Goal: Book appointment/travel/reservation

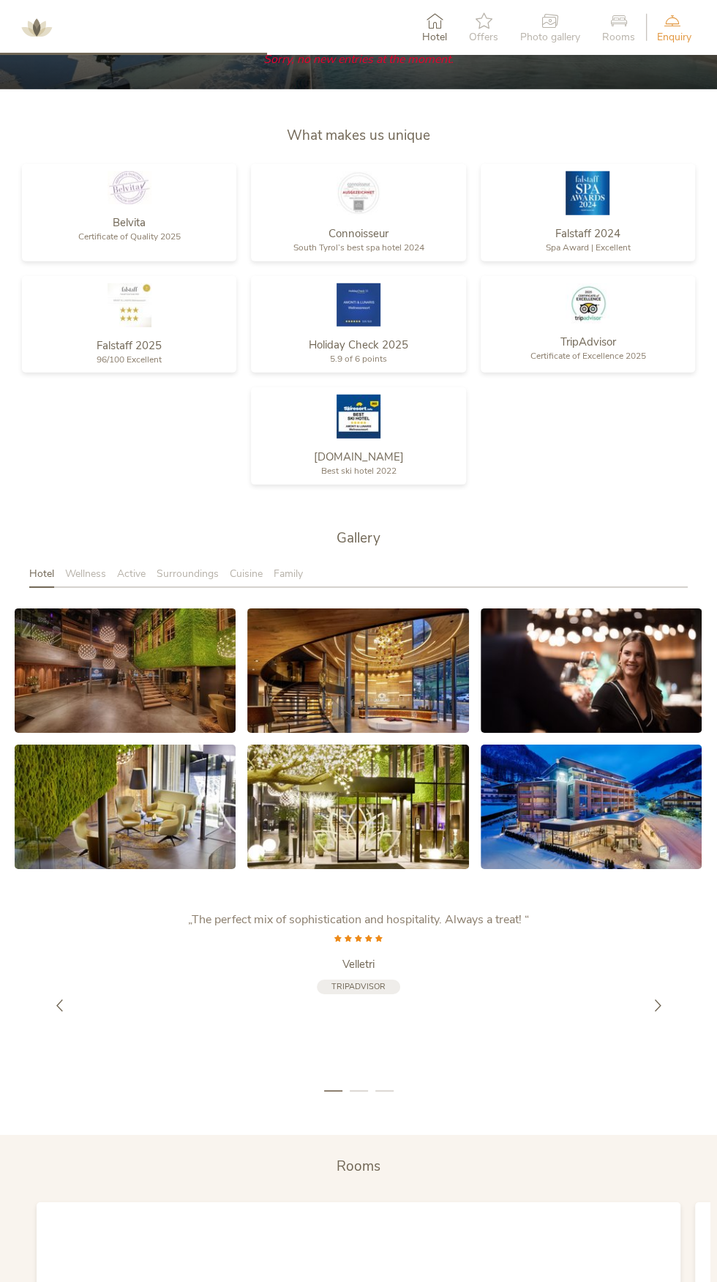
scroll to position [1800, 0]
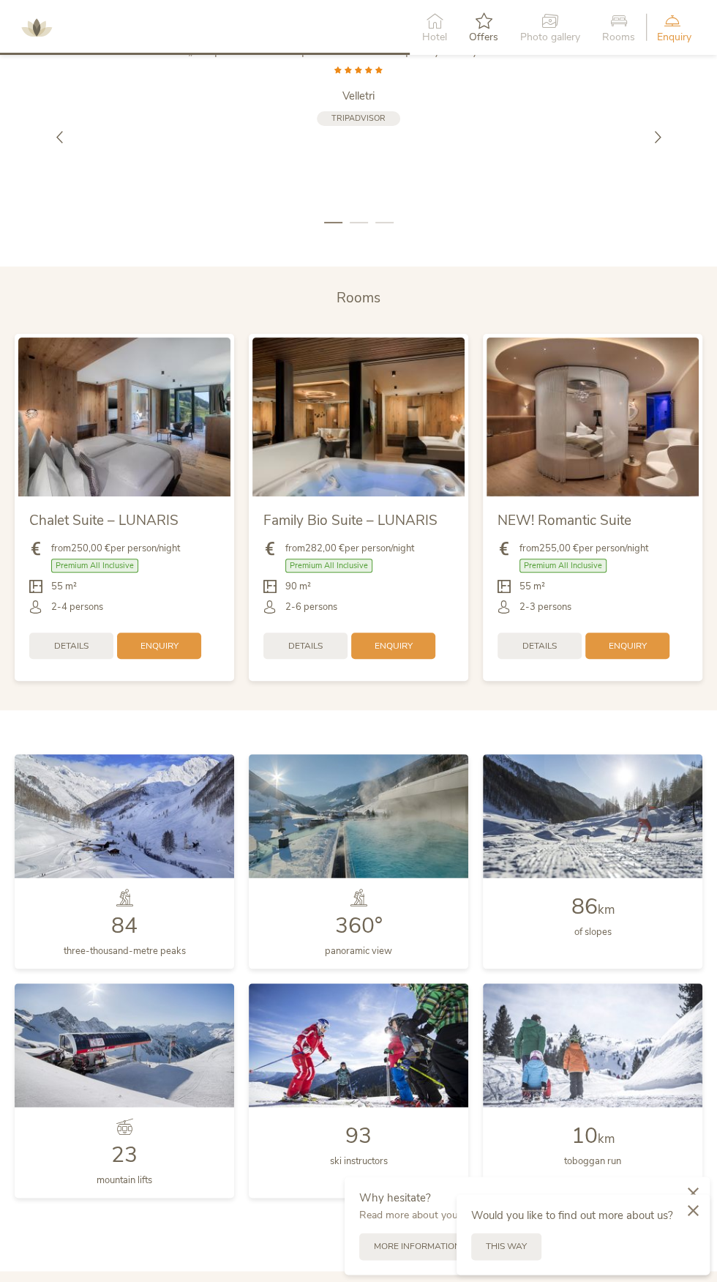
scroll to position [2665, 0]
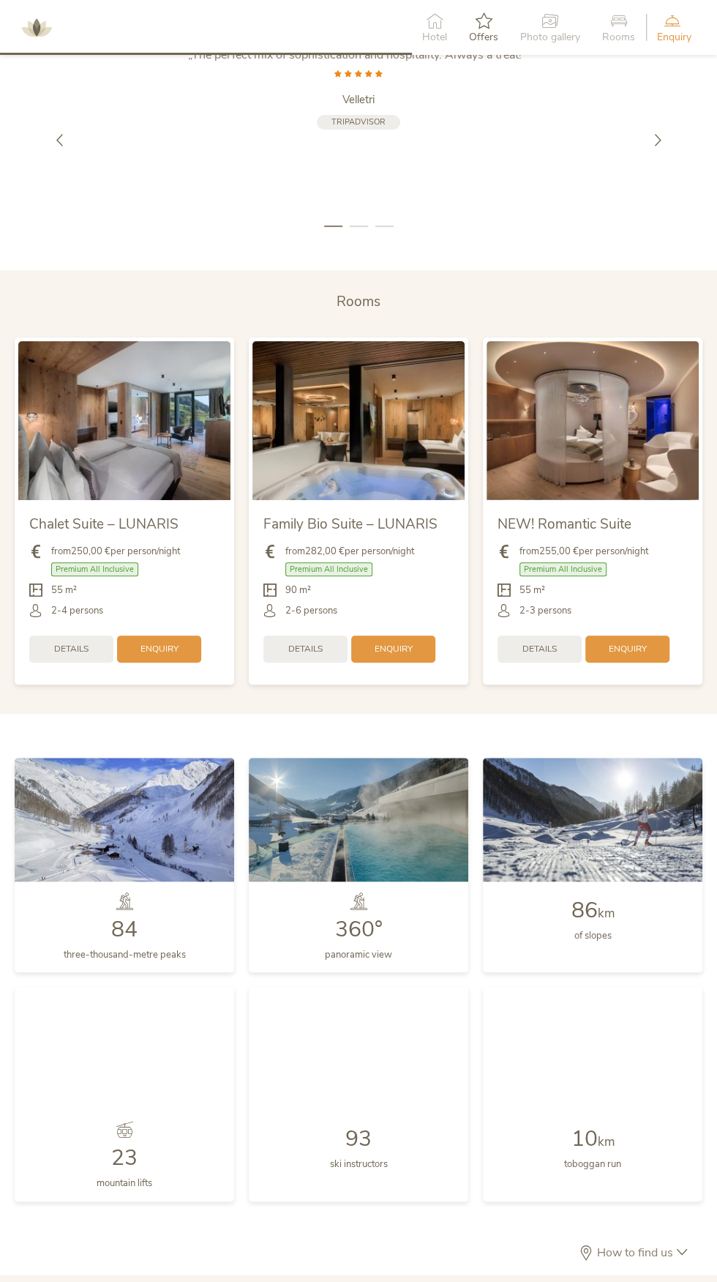
scroll to position [2665, 0]
